Goal: Task Accomplishment & Management: Use online tool/utility

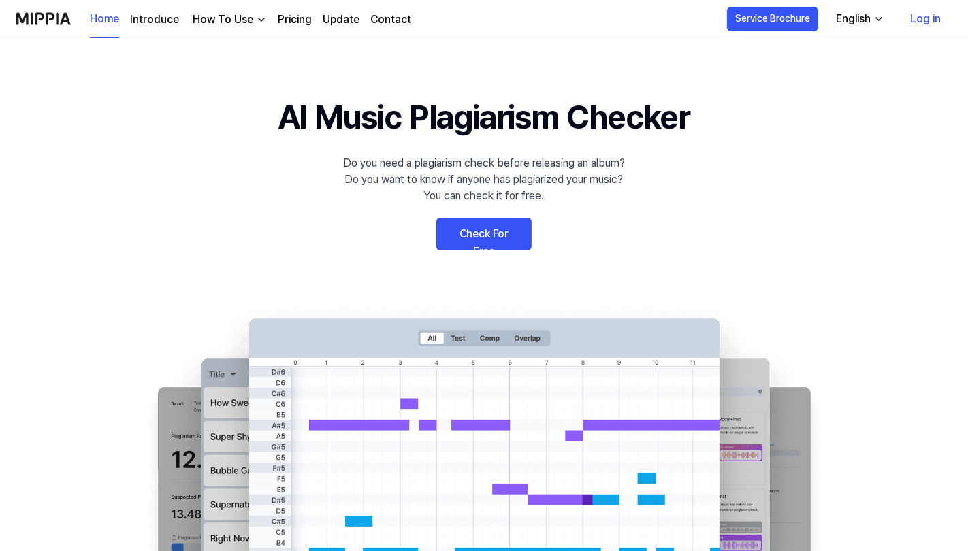
click at [497, 236] on link "Check For Free" at bounding box center [483, 234] width 95 height 33
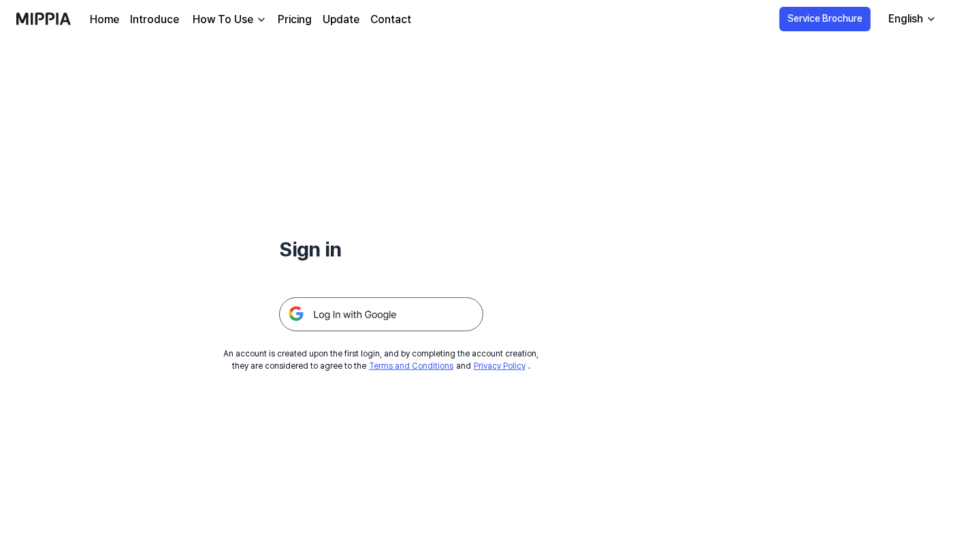
click at [430, 306] on img at bounding box center [381, 314] width 204 height 34
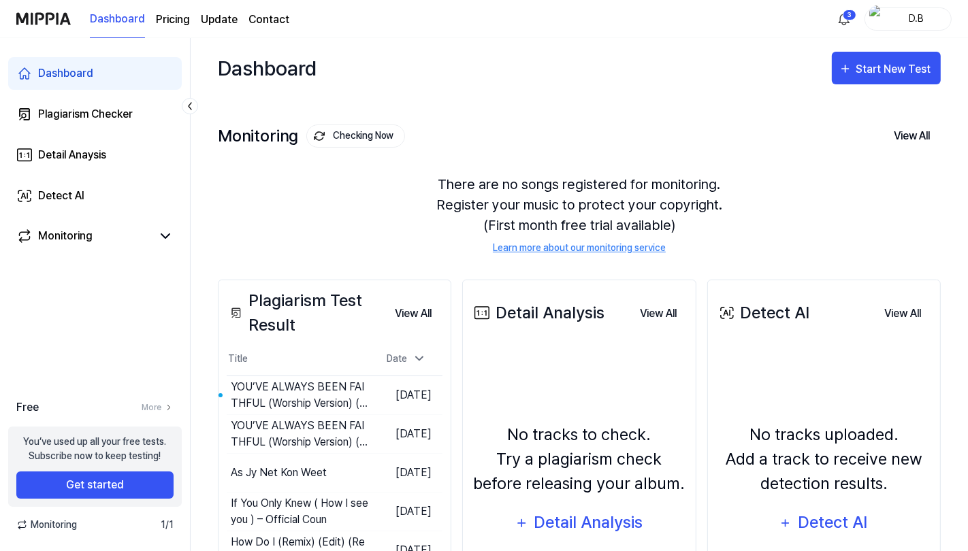
click at [252, 402] on div "YOU’VE ALWAYS BEEN FAITHFUL (Worship Version) (Remix) (5)" at bounding box center [300, 395] width 139 height 33
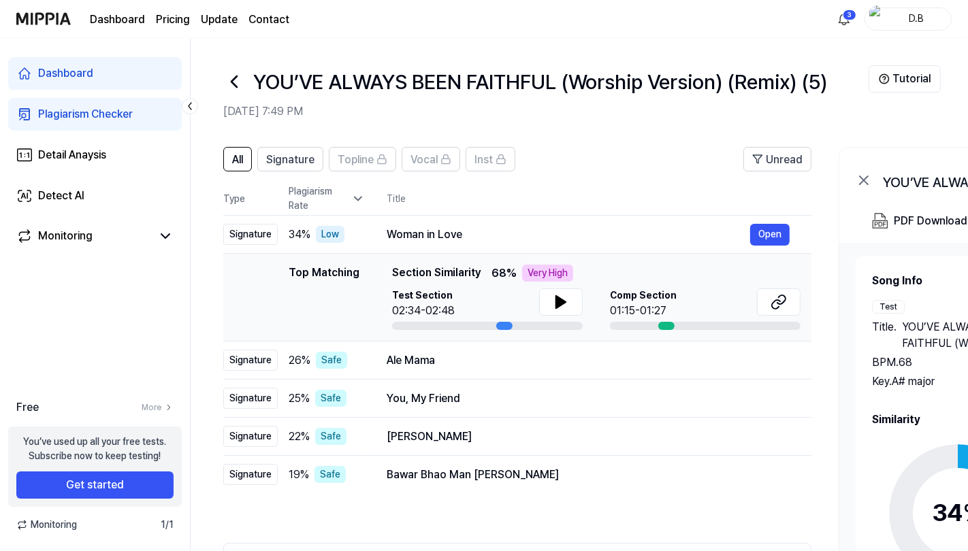
click at [564, 301] on icon at bounding box center [561, 302] width 10 height 12
click at [780, 304] on icon at bounding box center [778, 302] width 16 height 16
click at [504, 399] on div "You, My Friend" at bounding box center [587, 399] width 403 height 16
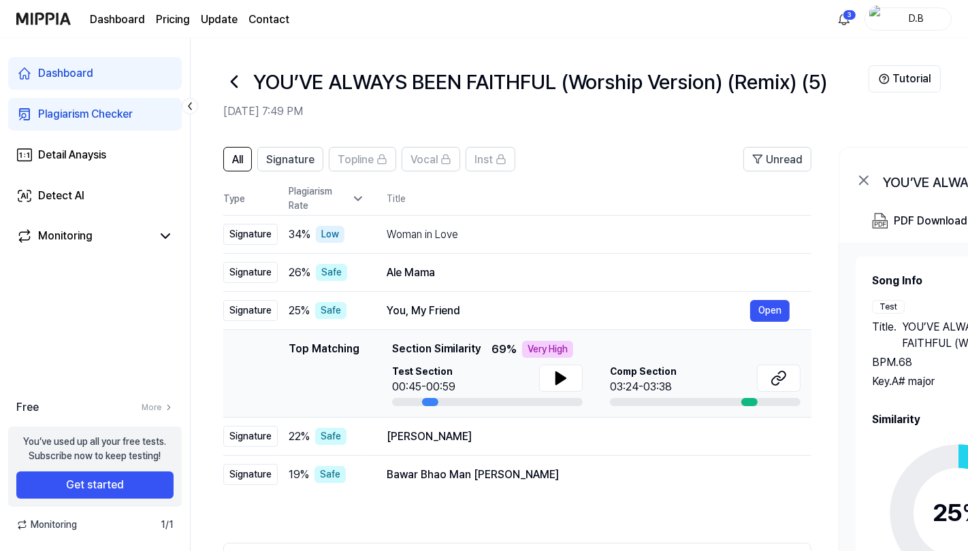
click at [564, 372] on icon at bounding box center [561, 378] width 16 height 16
click at [770, 308] on button "Open" at bounding box center [769, 311] width 39 height 22
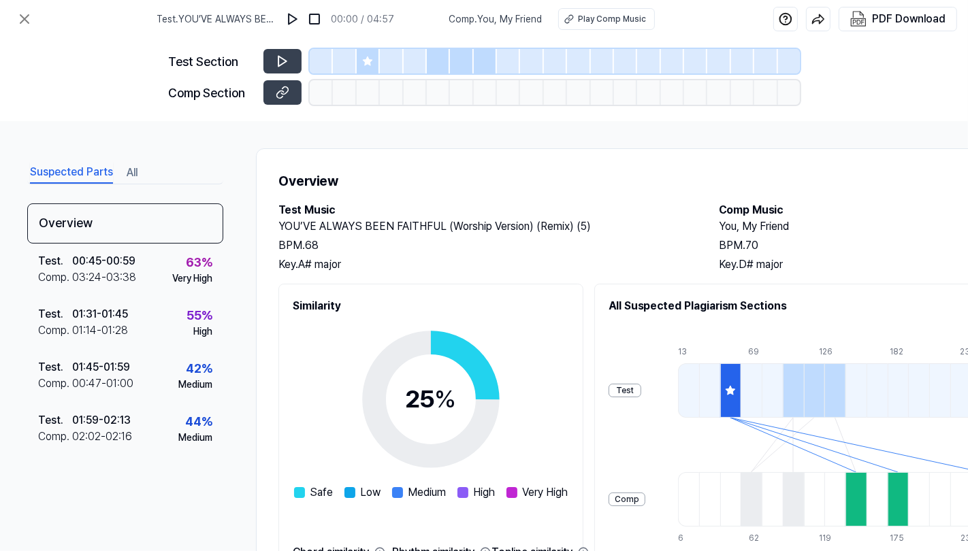
click at [272, 97] on button at bounding box center [282, 92] width 38 height 24
click at [159, 278] on div "Test . 00:45 - 00:59 Comp . 03:24 - 03:38 63 % Very High" at bounding box center [125, 270] width 196 height 53
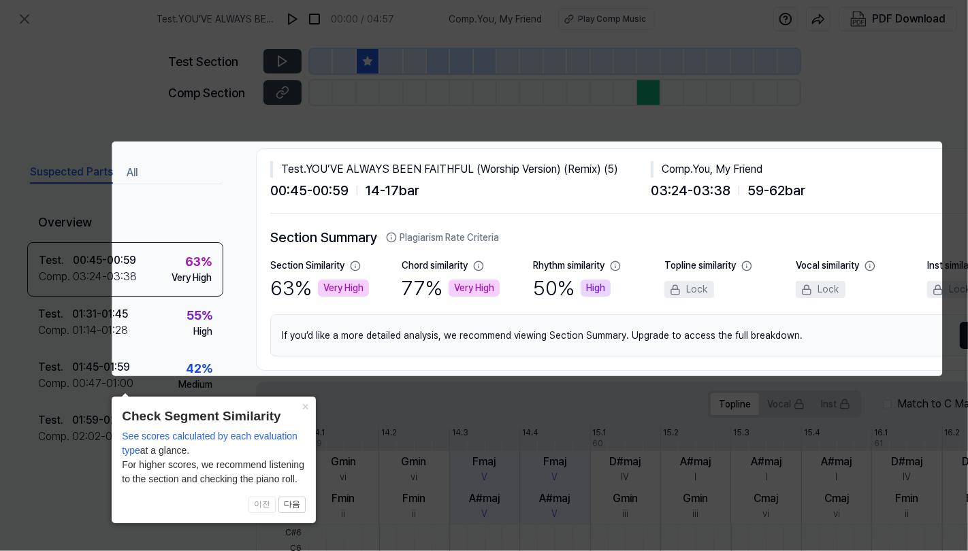
scroll to position [0, 137]
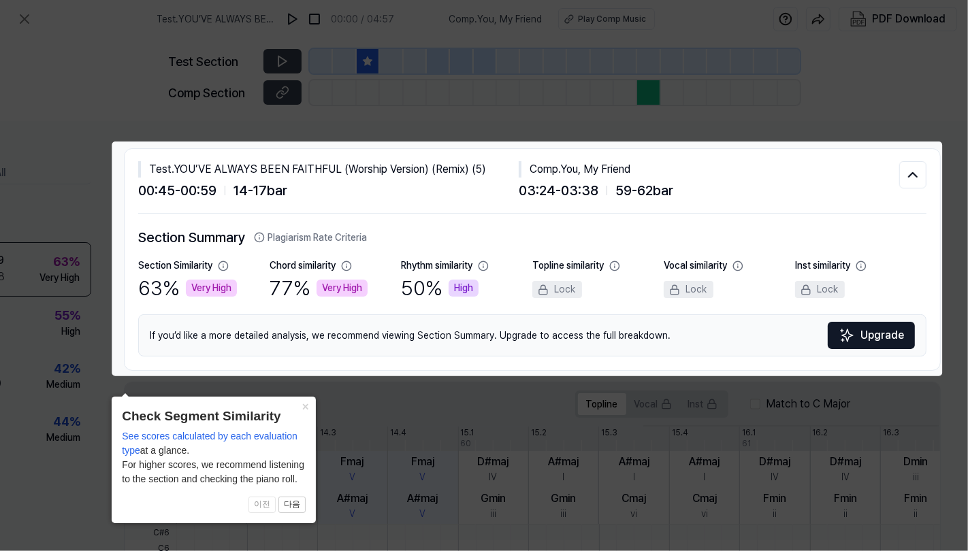
click at [178, 291] on div "63 % Very High" at bounding box center [187, 288] width 99 height 31
click at [337, 273] on div "77 % Very High" at bounding box center [318, 288] width 98 height 31
click at [305, 297] on div "77 % Very High" at bounding box center [318, 288] width 98 height 31
click at [920, 173] on button at bounding box center [912, 174] width 27 height 27
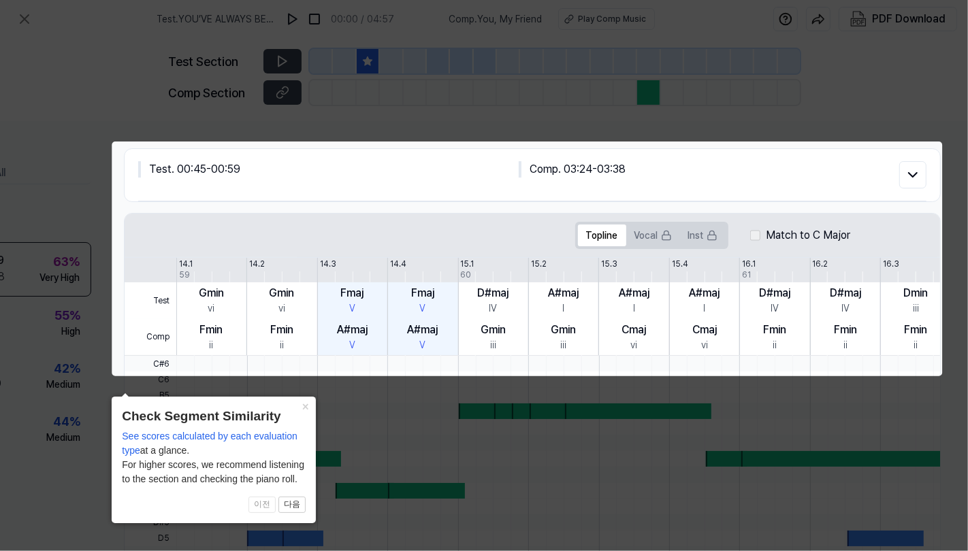
click at [931, 127] on icon at bounding box center [484, 275] width 968 height 551
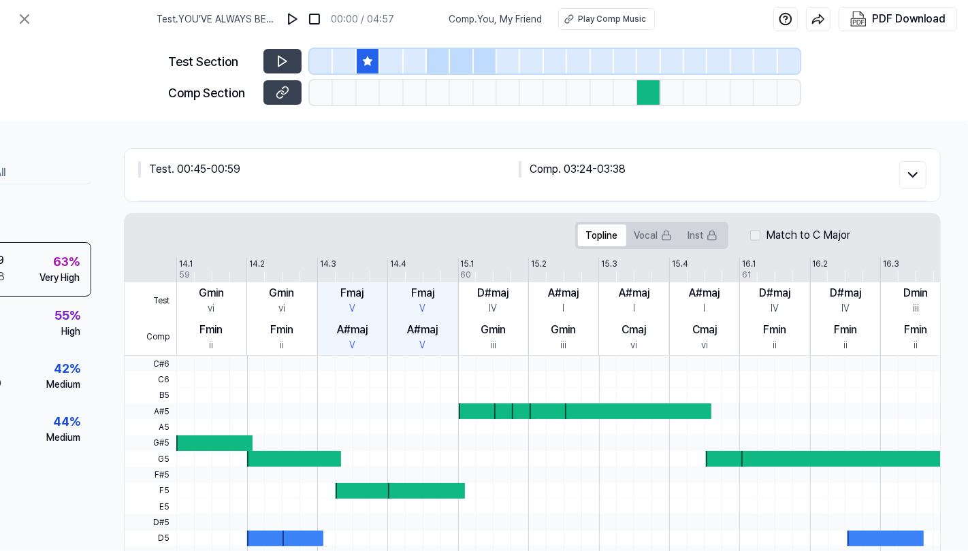
click at [277, 87] on icon at bounding box center [283, 93] width 14 height 14
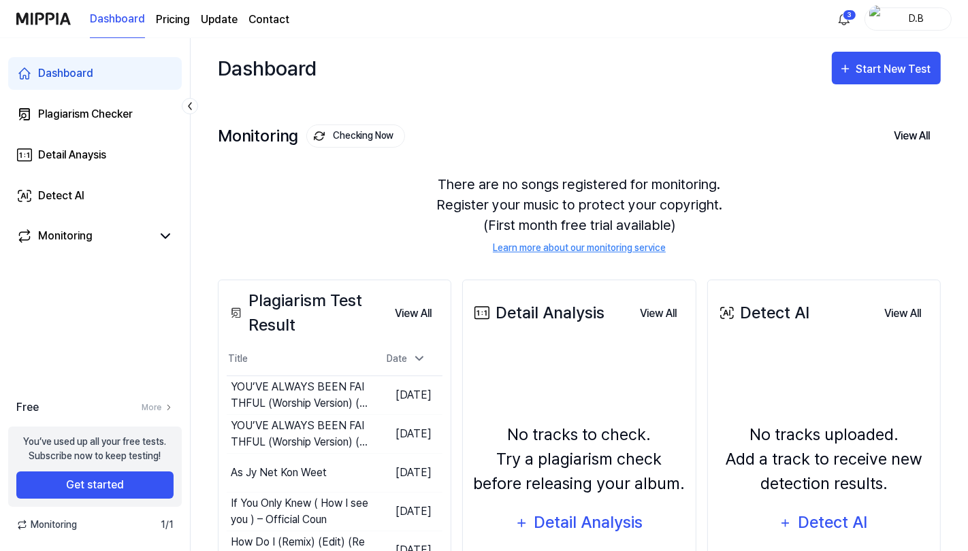
click at [0, 0] on button "Go to Results" at bounding box center [0, 0] width 0 height 0
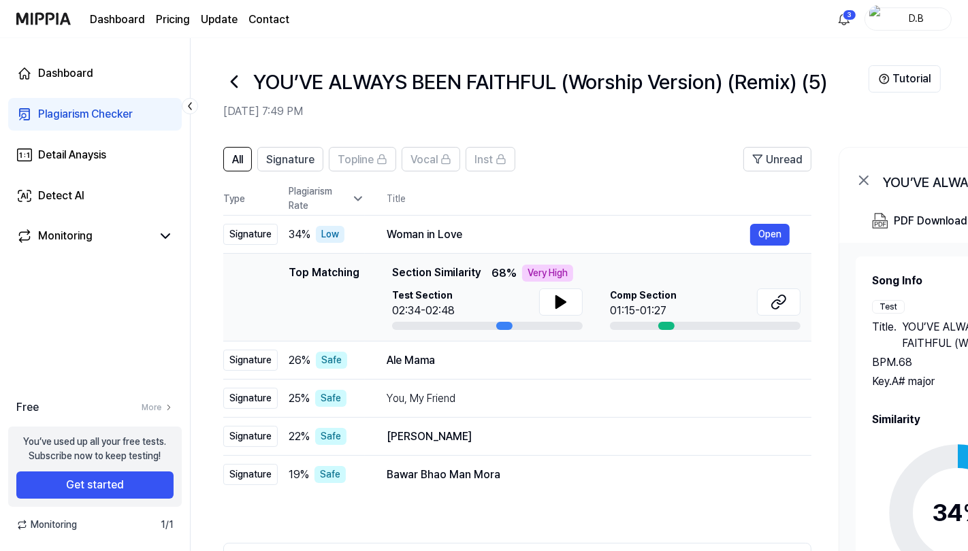
click at [551, 274] on div "Very High" at bounding box center [547, 273] width 51 height 17
click at [780, 238] on button "Open" at bounding box center [769, 235] width 39 height 22
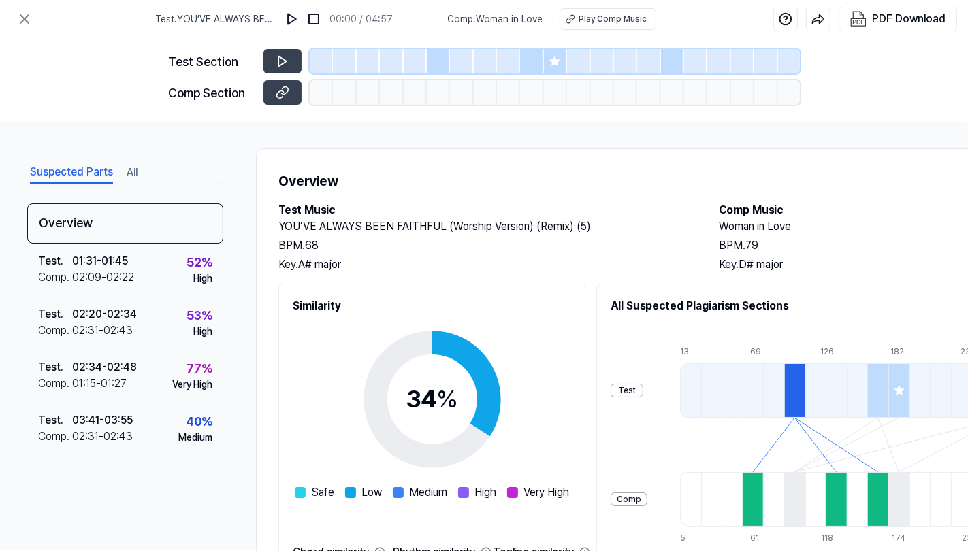
click at [196, 277] on div "High" at bounding box center [202, 278] width 19 height 14
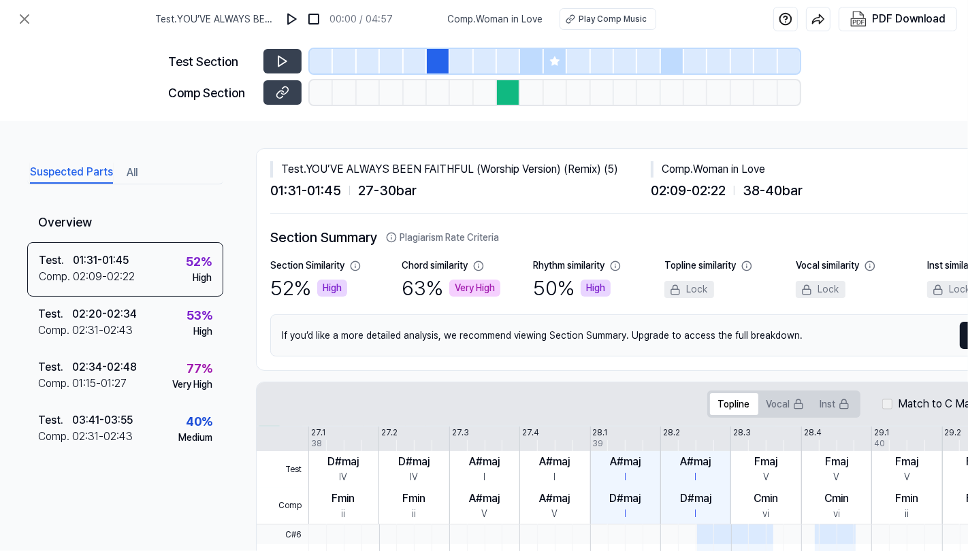
click at [31, 13] on icon at bounding box center [24, 19] width 16 height 16
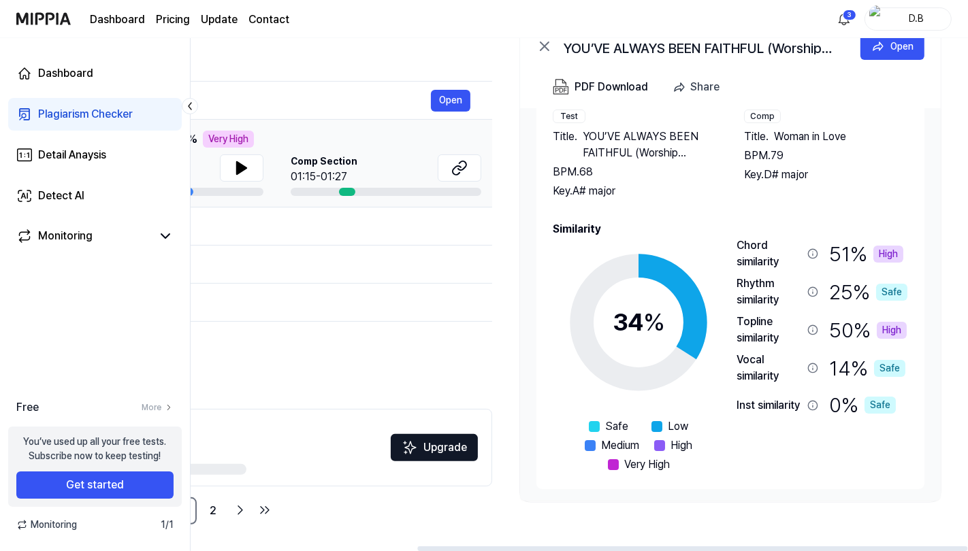
scroll to position [58, 0]
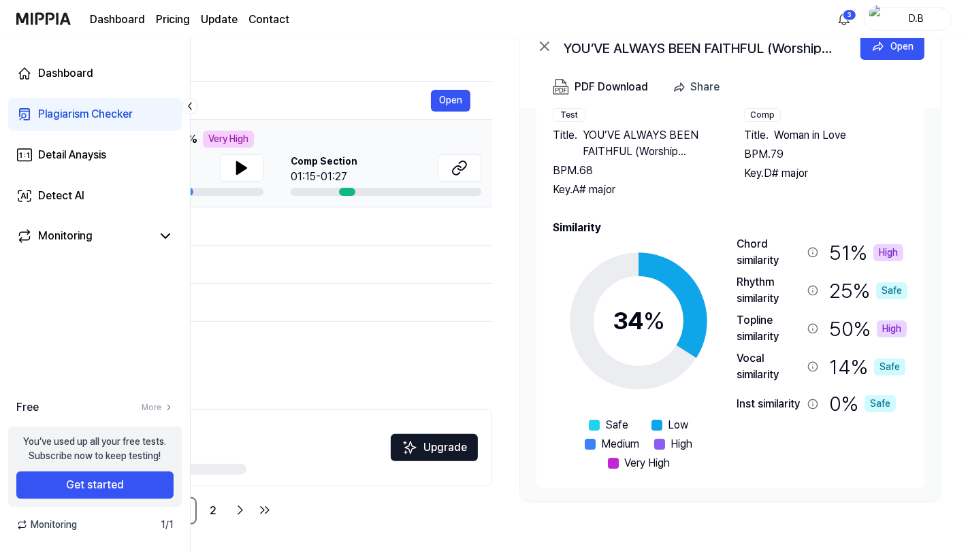
click at [881, 253] on div "High" at bounding box center [888, 252] width 30 height 17
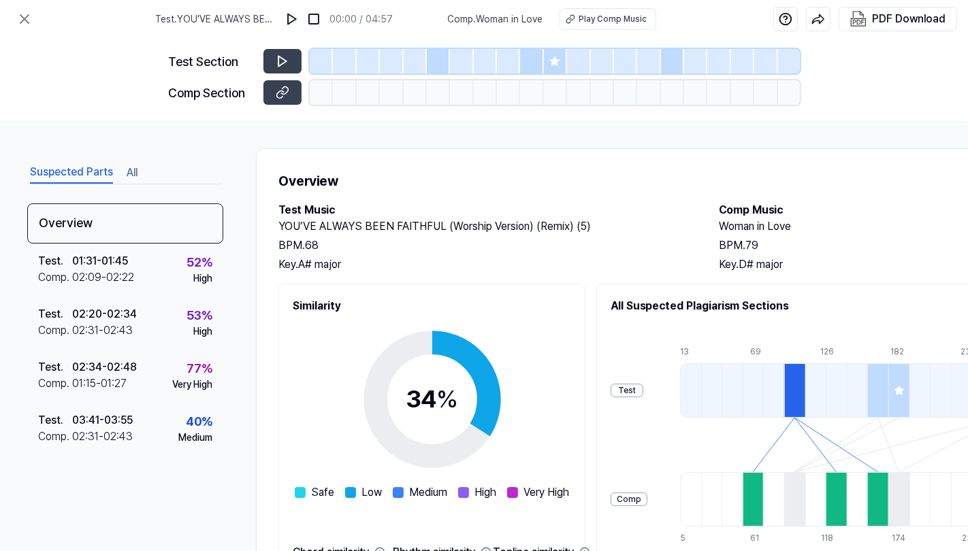
click at [833, 252] on div "BPM. 79" at bounding box center [925, 245] width 413 height 16
click at [176, 380] on div "Very High" at bounding box center [192, 385] width 40 height 14
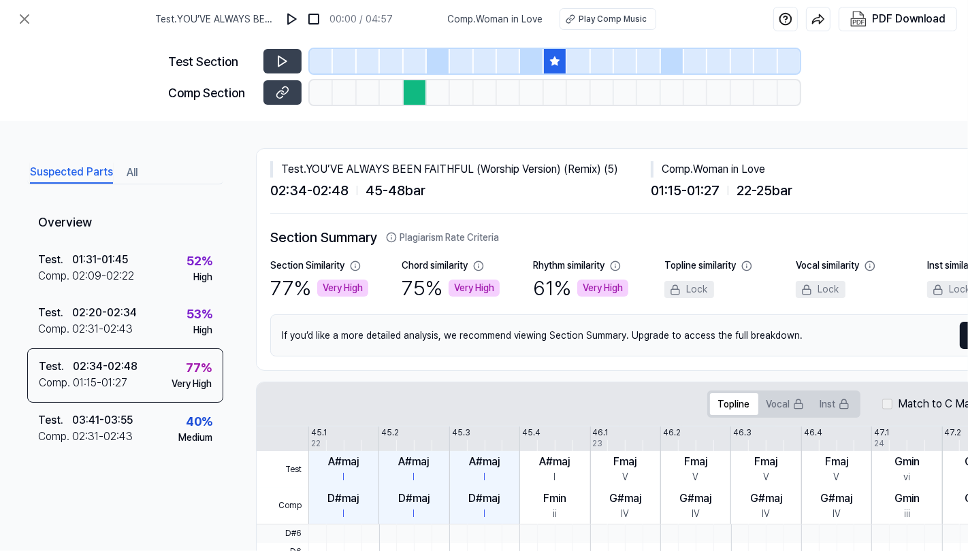
click at [613, 21] on div "Play Comp Music" at bounding box center [613, 19] width 68 height 12
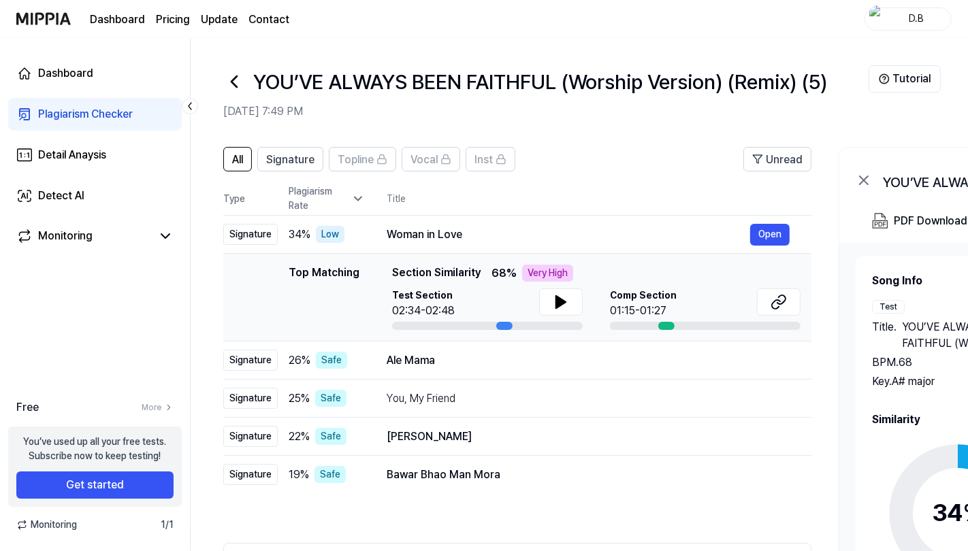
scroll to position [134, 0]
